Goal: Check status

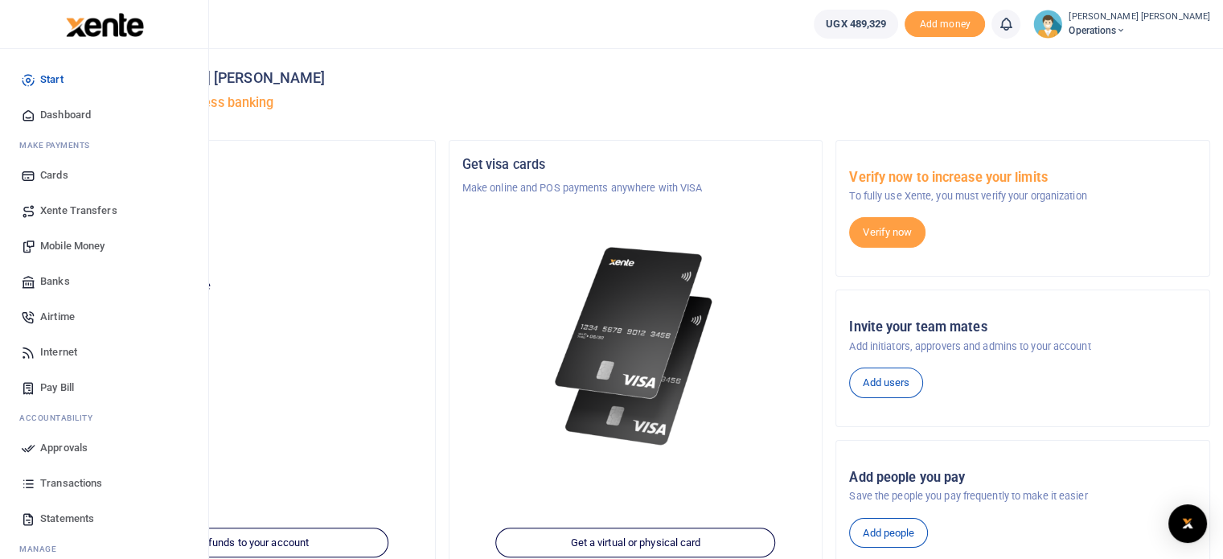
click at [61, 474] on link "Transactions" at bounding box center [104, 483] width 183 height 35
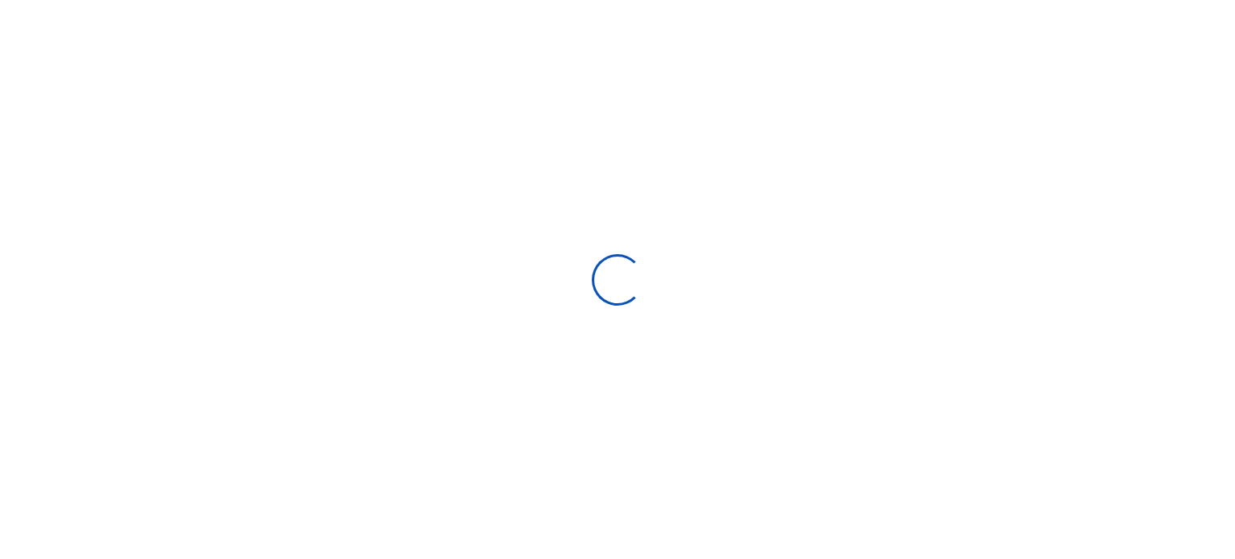
select select
type input "[DATE] - [DATE]"
